Goal: Task Accomplishment & Management: Manage account settings

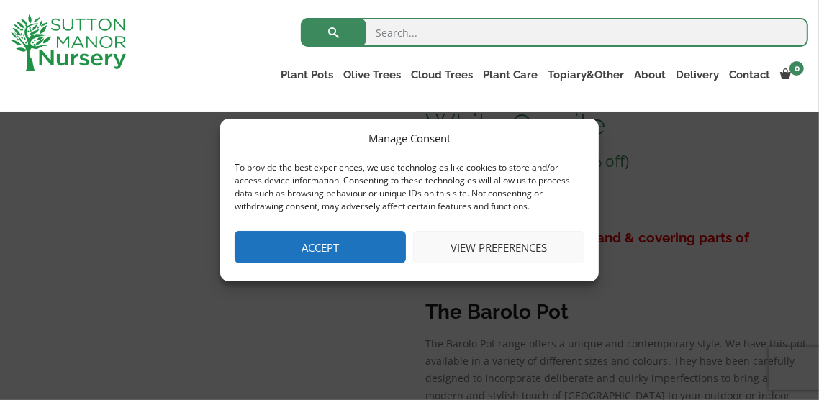
scroll to position [227, 0]
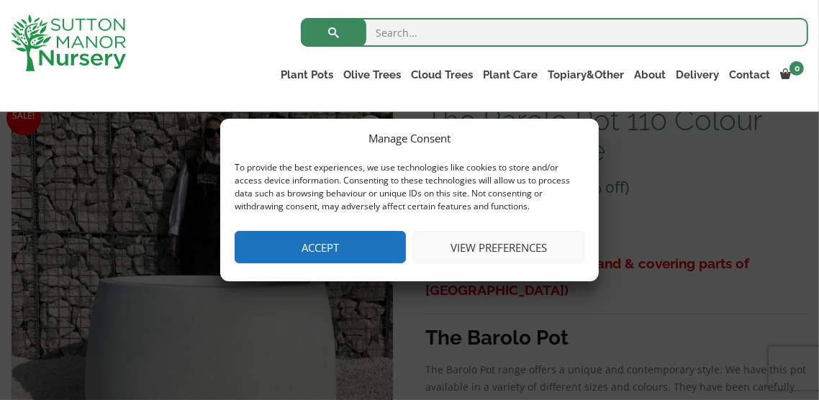
click at [501, 263] on button "View preferences" at bounding box center [498, 247] width 171 height 32
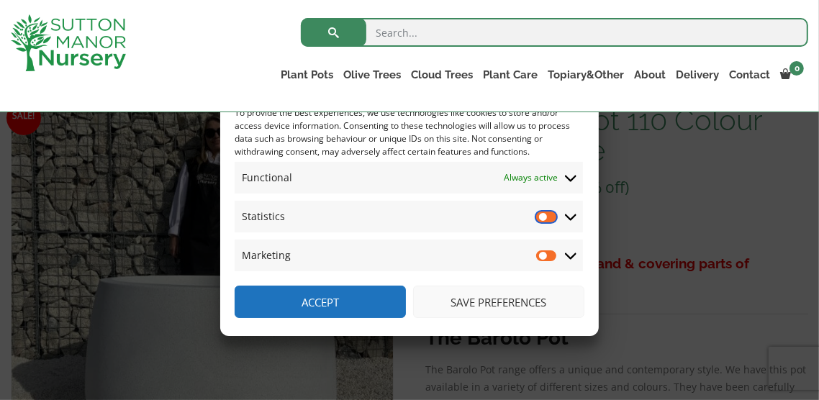
click at [554, 224] on input "Statistics" at bounding box center [547, 216] width 22 height 14
checkbox input "true"
click at [550, 263] on input "Marketing" at bounding box center [547, 255] width 22 height 14
checkbox input "true"
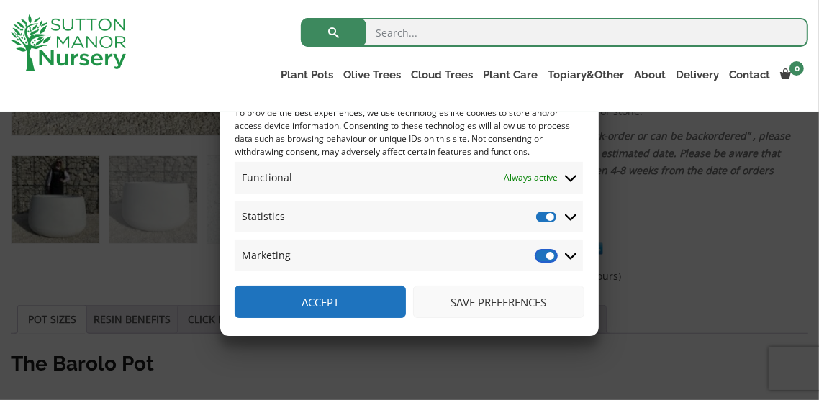
scroll to position [579, 0]
click at [488, 318] on button "Save preferences" at bounding box center [498, 302] width 171 height 32
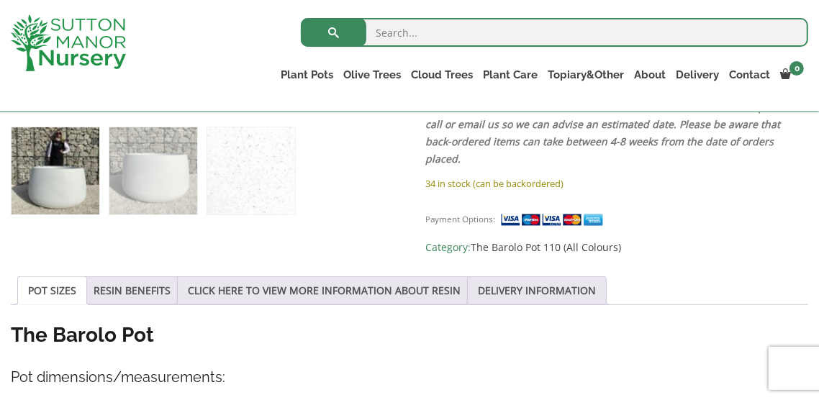
scroll to position [607, 0]
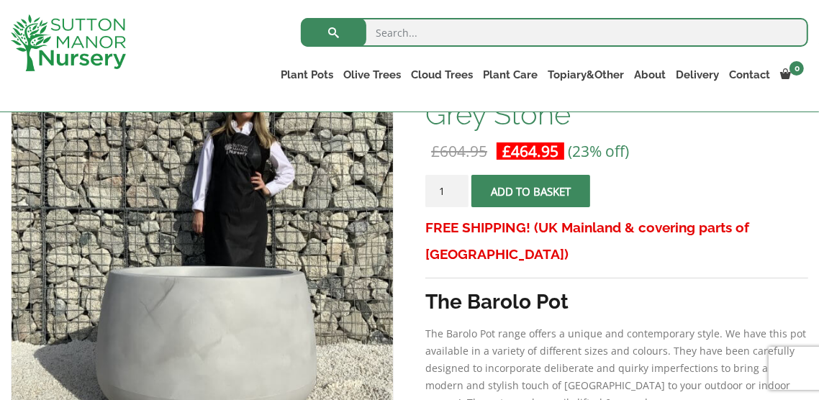
scroll to position [264, 0]
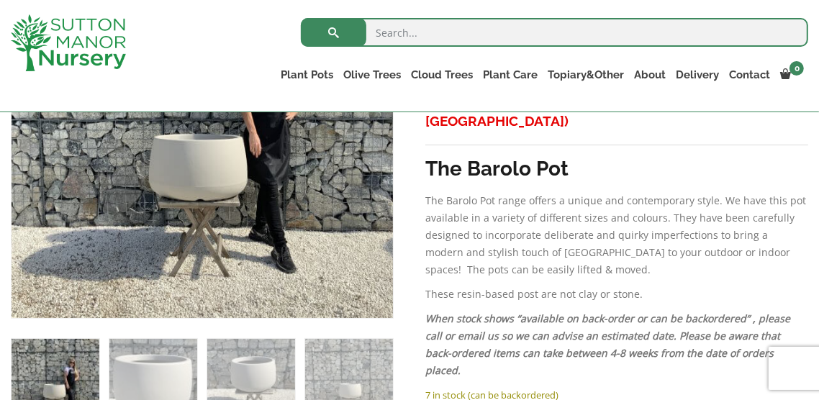
scroll to position [399, 0]
